Goal: Information Seeking & Learning: Check status

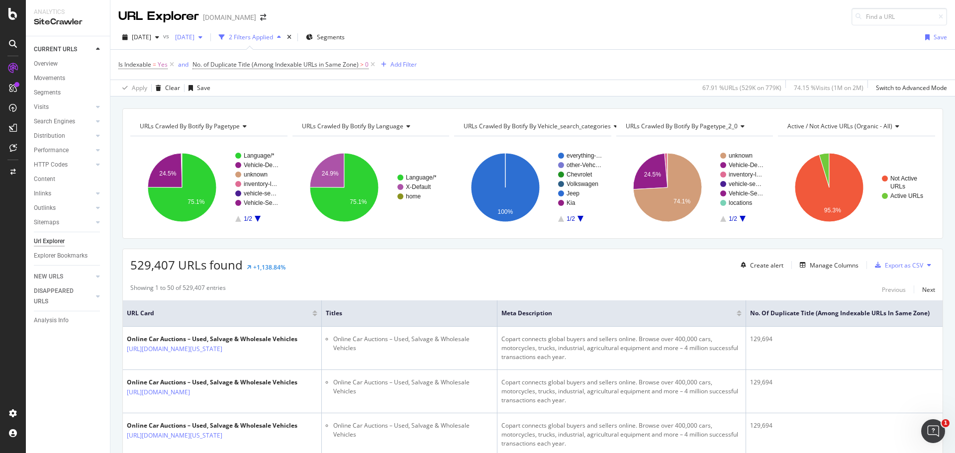
click at [195, 37] on span "2025 Aug. 9th" at bounding box center [182, 37] width 23 height 8
click at [163, 38] on div "button" at bounding box center [157, 37] width 12 height 6
click at [194, 38] on span "2025 Aug. 9th" at bounding box center [182, 37] width 23 height 8
click at [159, 38] on icon "button" at bounding box center [157, 37] width 4 height 6
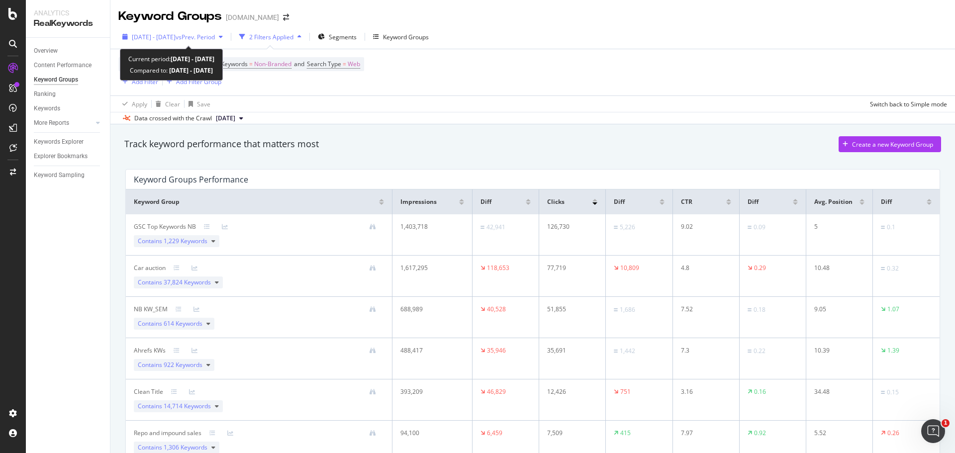
click at [227, 37] on div "button" at bounding box center [221, 37] width 12 height 6
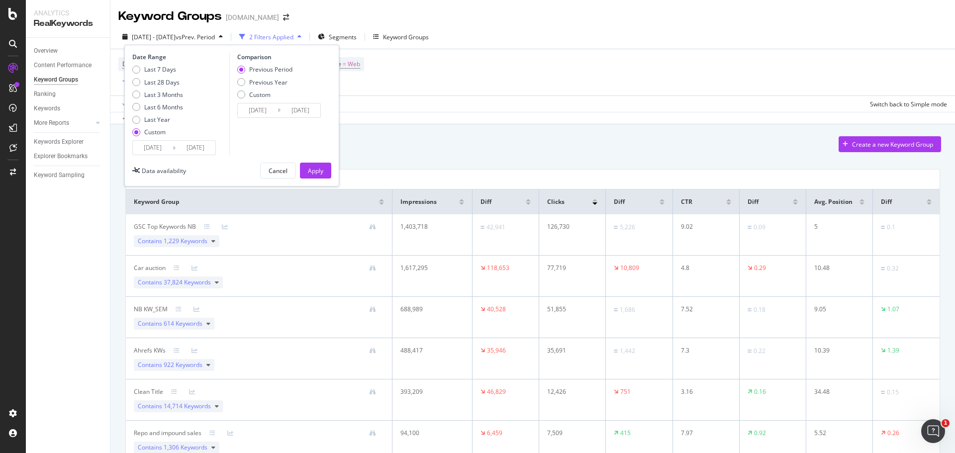
click at [432, 74] on div "Device = All and Country = All and Keywords = Non-Branded and Search Type = Web…" at bounding box center [532, 72] width 829 height 46
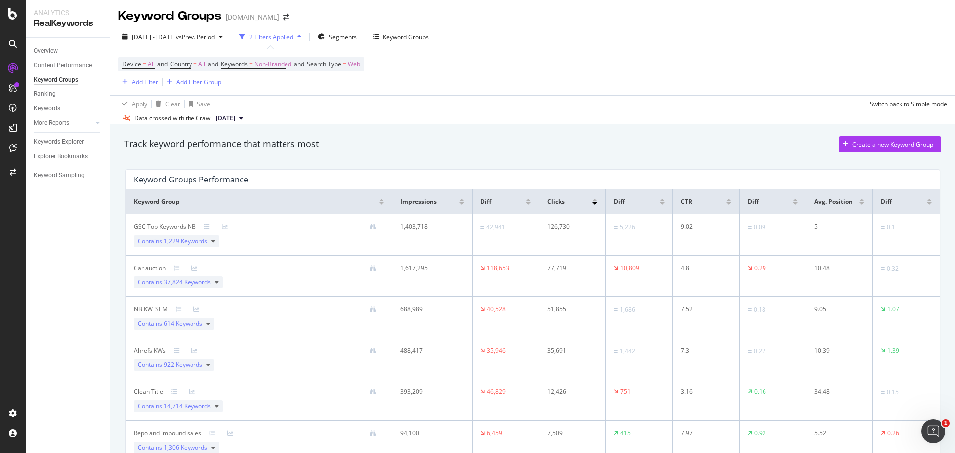
drag, startPoint x: 87, startPoint y: 13, endPoint x: 574, endPoint y: 44, distance: 488.1
click at [574, 44] on div "2025 Aug. 17th - Sep. 13th vs Prev. Period 2 Filters Applied Segments Keyword G…" at bounding box center [532, 39] width 845 height 20
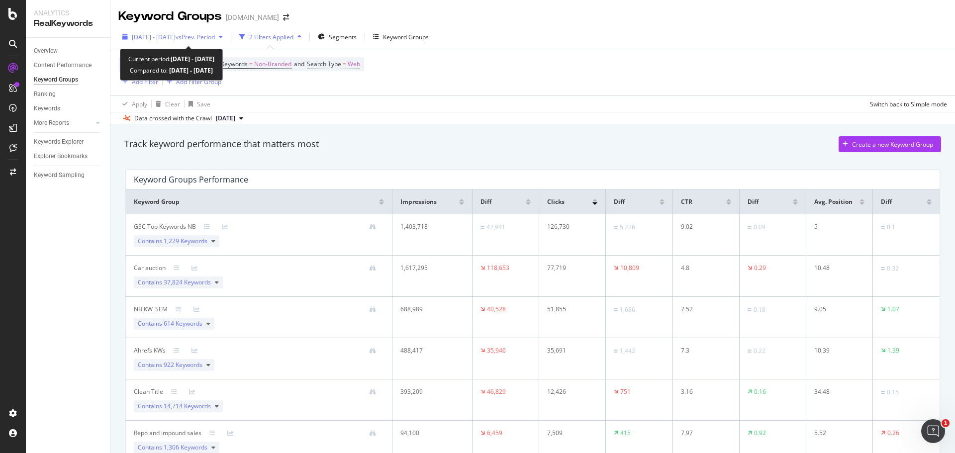
click at [213, 35] on span "vs Prev. Period" at bounding box center [195, 37] width 39 height 8
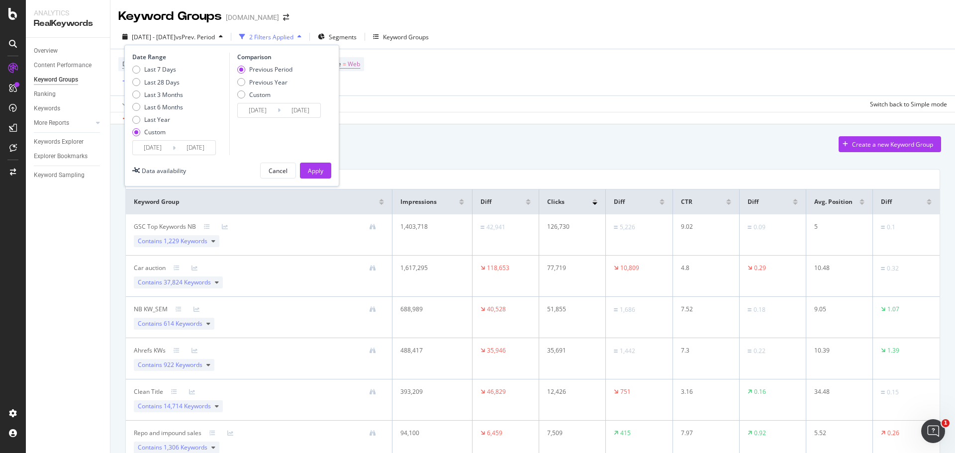
click at [265, 110] on input "2025/07/20" at bounding box center [258, 111] width 40 height 14
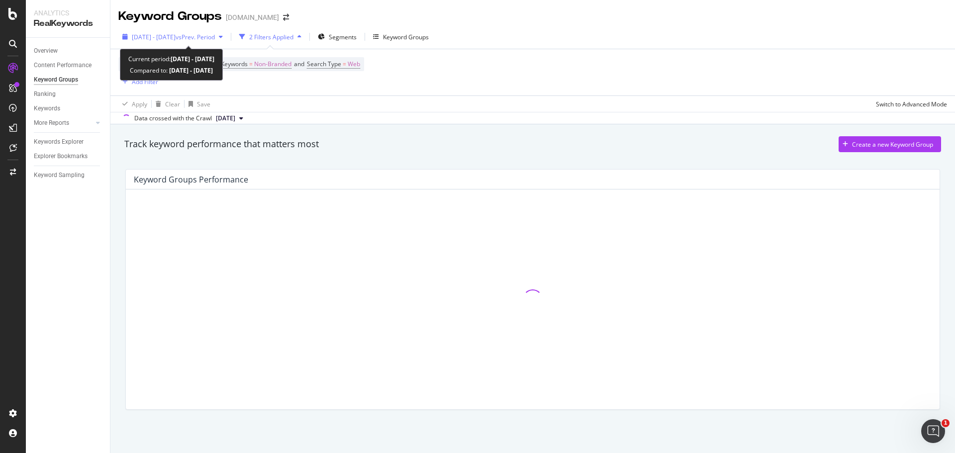
click at [206, 39] on span "vs Prev. Period" at bounding box center [195, 37] width 39 height 8
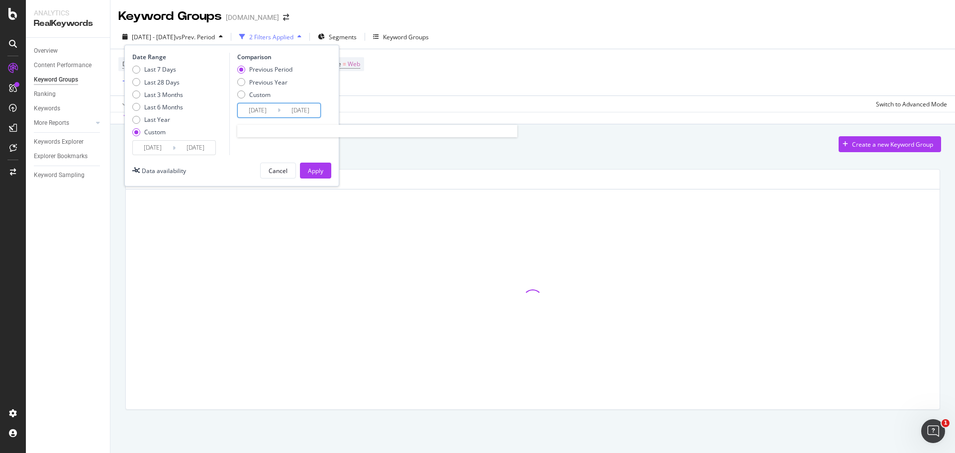
click at [251, 109] on input "2025/07/20" at bounding box center [258, 111] width 40 height 14
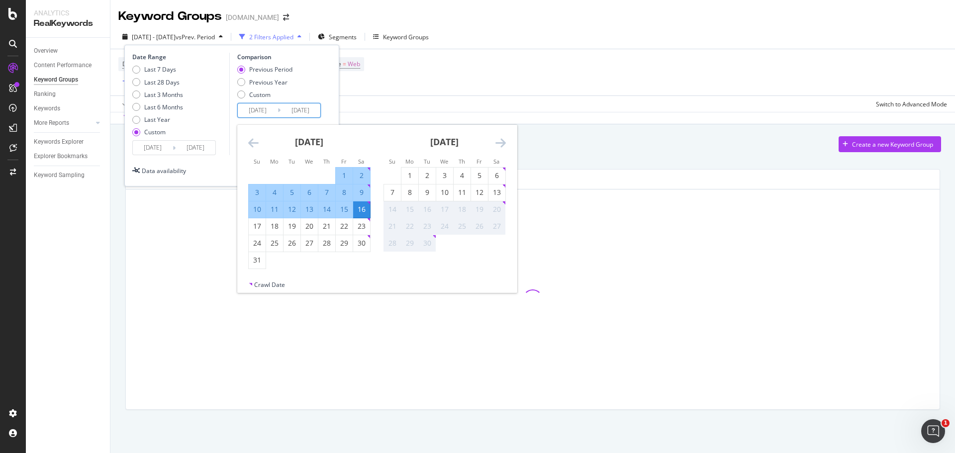
click at [168, 146] on input "2025/08/17" at bounding box center [153, 148] width 40 height 14
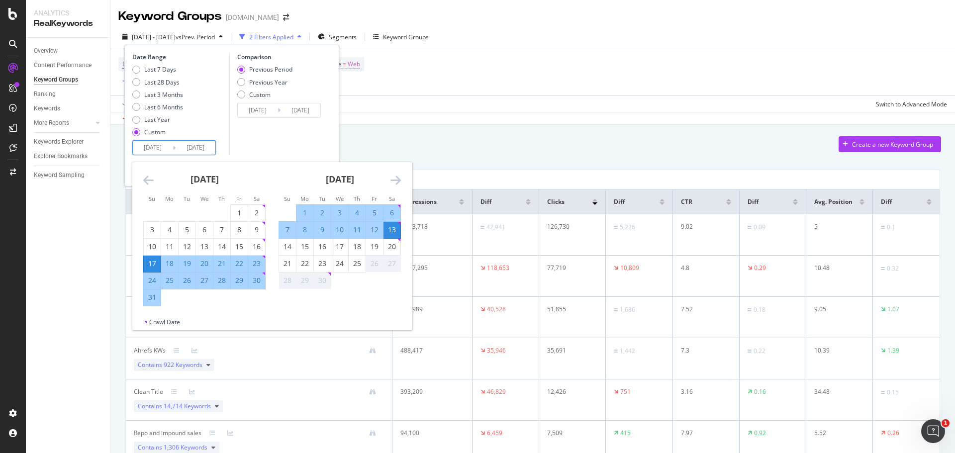
click at [302, 214] on div "1" at bounding box center [305, 213] width 17 height 10
type input "2025/09/01"
type input "2025/08/19"
type input "2025/08/31"
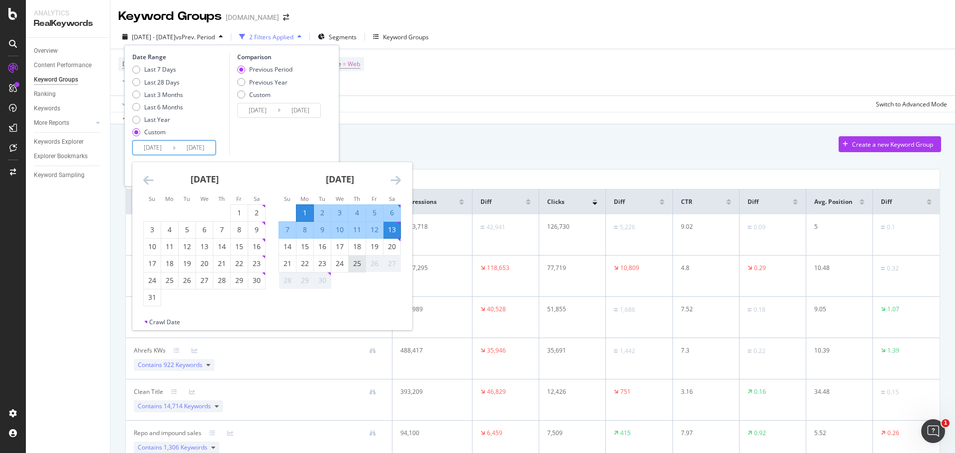
click at [354, 266] on div "25" at bounding box center [357, 264] width 17 height 10
type input "2025/09/25"
type input "2025/08/07"
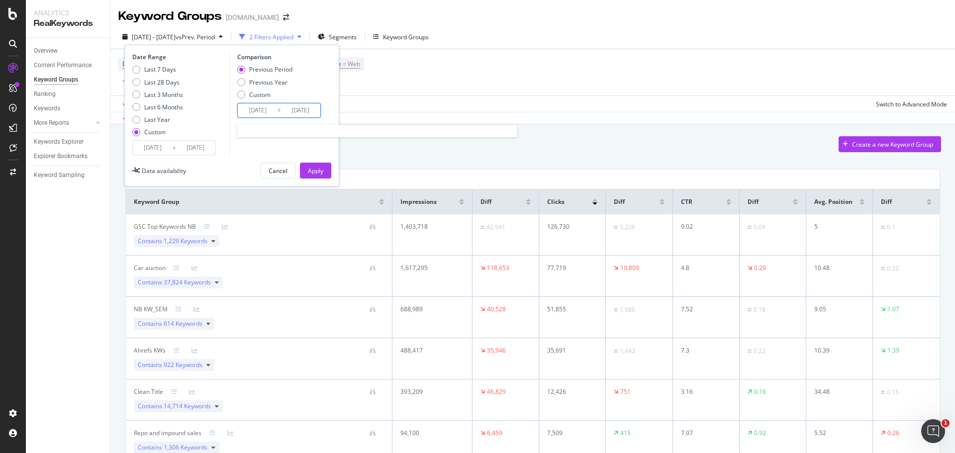
click at [260, 111] on input "2025/08/07" at bounding box center [258, 111] width 40 height 14
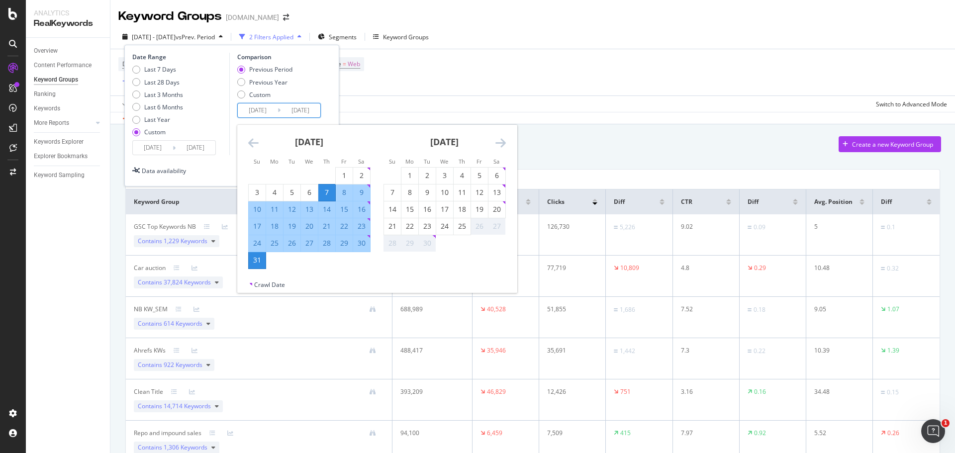
click at [288, 70] on div "Previous Period" at bounding box center [270, 69] width 43 height 8
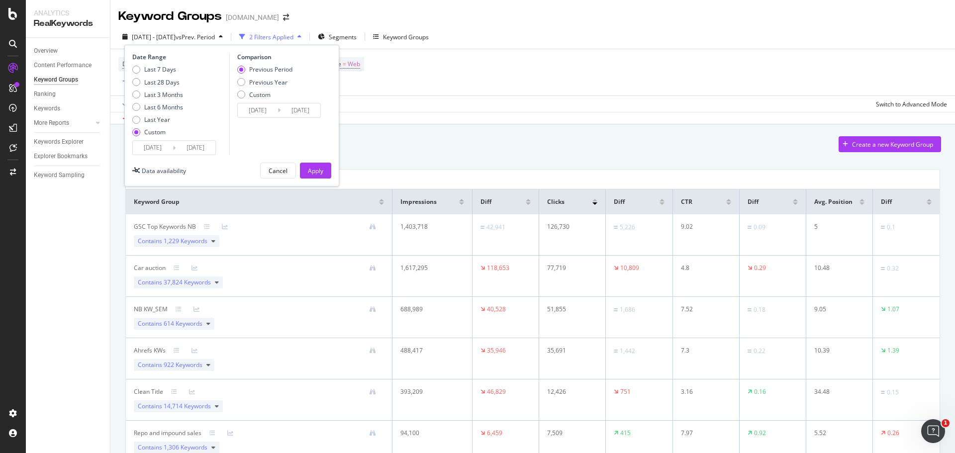
click at [288, 70] on div "Previous Period" at bounding box center [270, 69] width 43 height 8
click at [320, 175] on div "Apply" at bounding box center [315, 171] width 15 height 8
